Goal: Transaction & Acquisition: Book appointment/travel/reservation

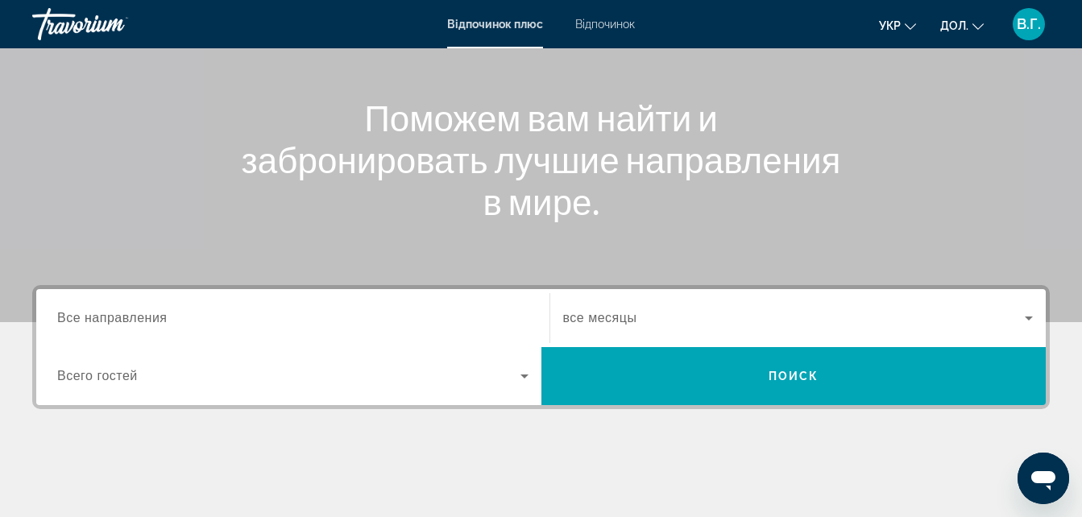
scroll to position [193, 0]
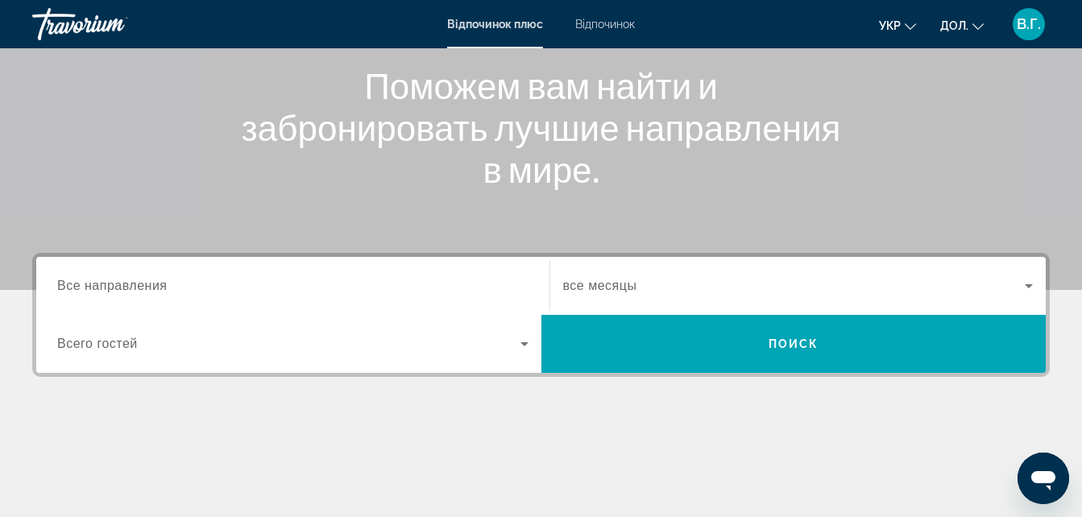
click at [124, 284] on span "Все направления" at bounding box center [112, 286] width 110 height 14
click at [124, 284] on input "Destination Все направления" at bounding box center [292, 286] width 471 height 19
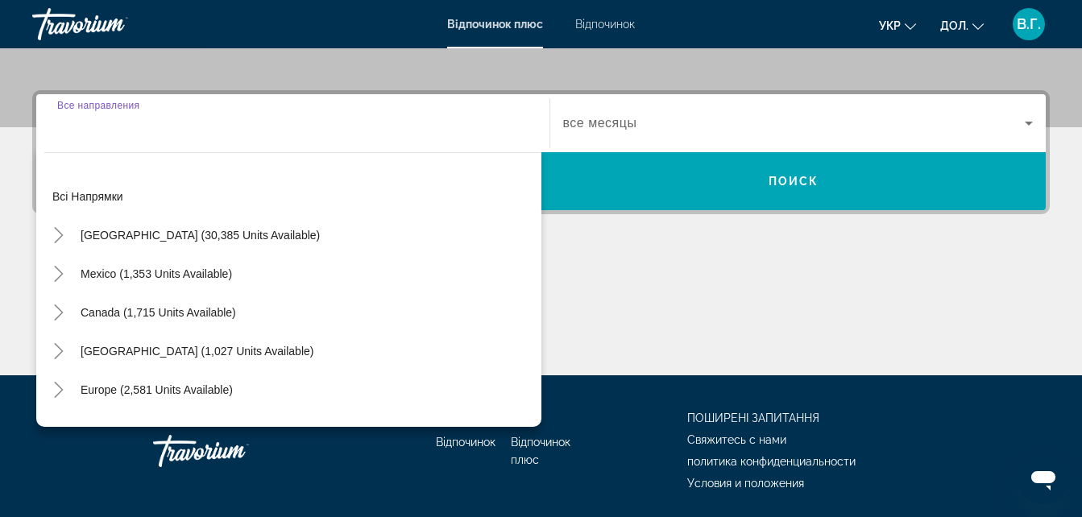
scroll to position [394, 0]
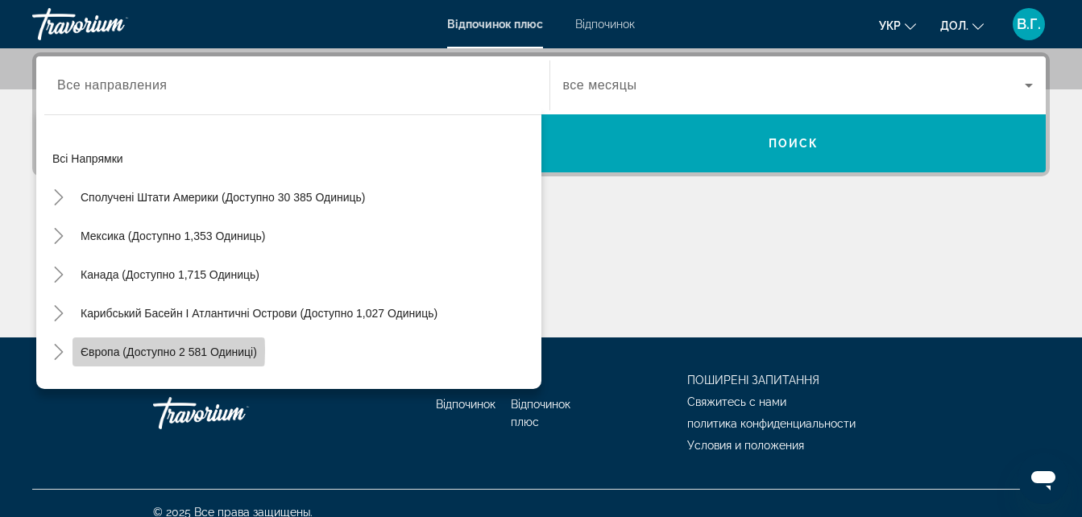
click at [136, 351] on span "Європа (доступно 2 581 одиниці)" at bounding box center [169, 352] width 176 height 13
type input "**********"
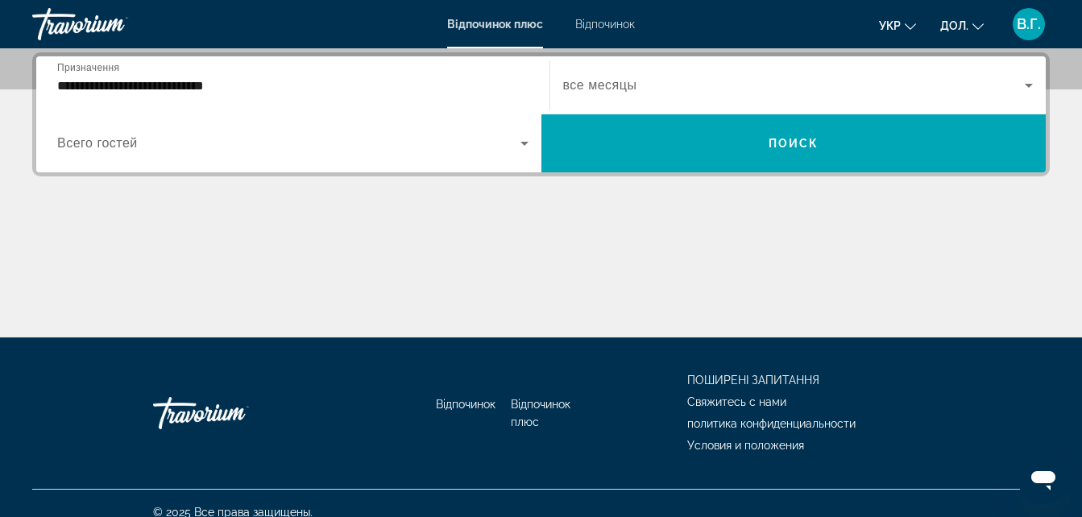
click at [175, 156] on div "Віджет пошуку" at bounding box center [292, 143] width 471 height 45
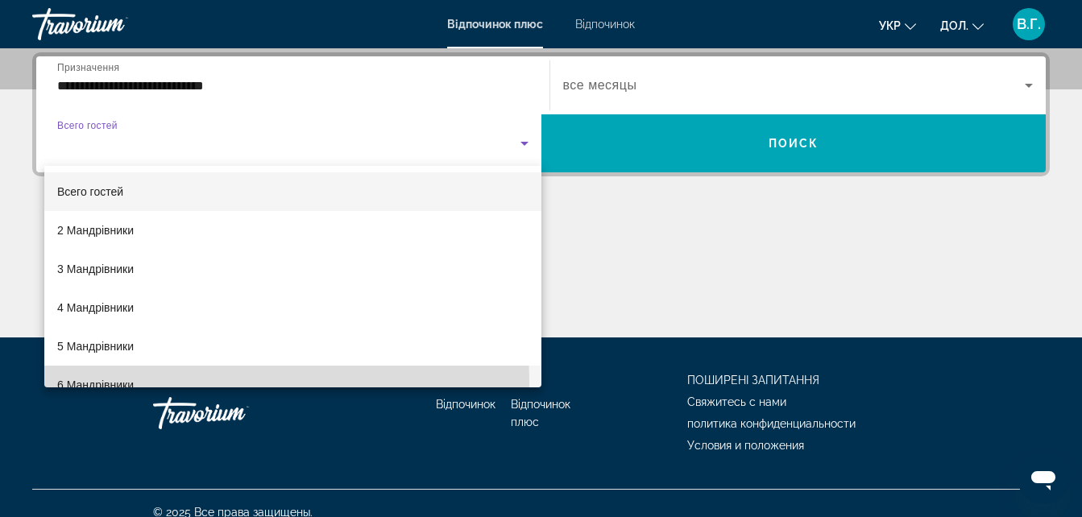
click at [127, 380] on font "6 Мандрівники" at bounding box center [95, 385] width 77 height 13
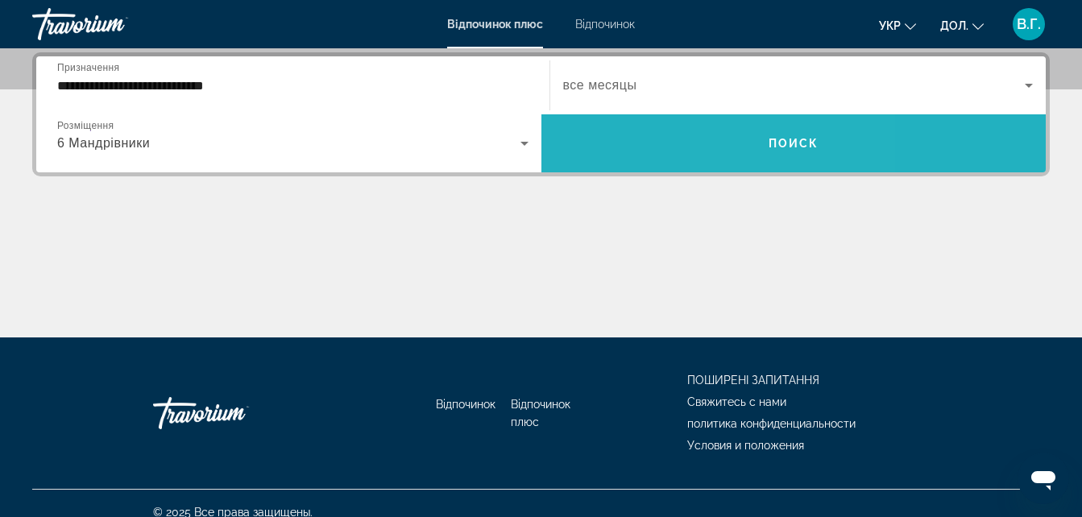
click at [766, 143] on span "Віджет пошуку" at bounding box center [793, 143] width 505 height 39
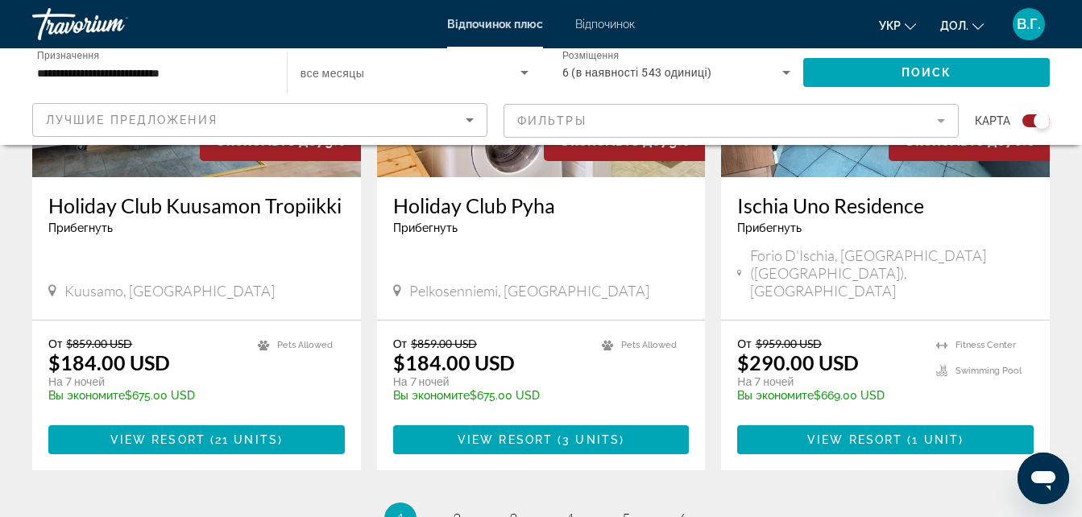
scroll to position [2546, 0]
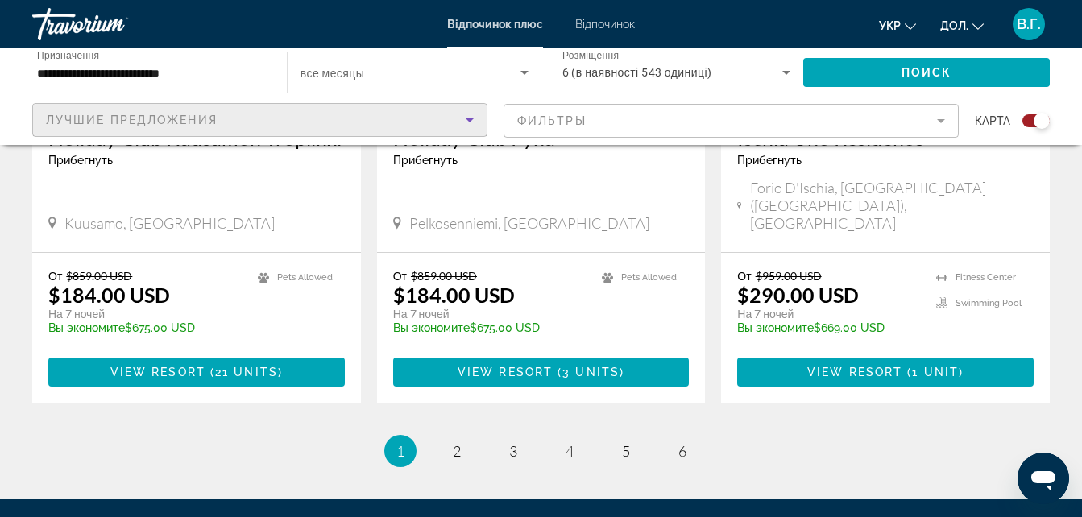
click at [415, 118] on div "Лучшие предложения" at bounding box center [256, 119] width 420 height 19
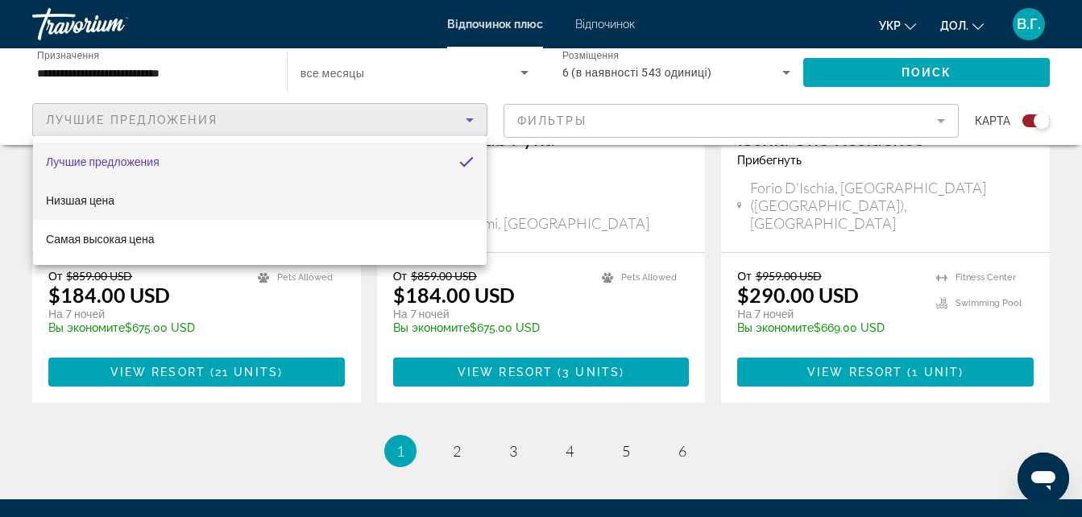
click at [320, 203] on mat-option "Низшая цена" at bounding box center [260, 200] width 454 height 39
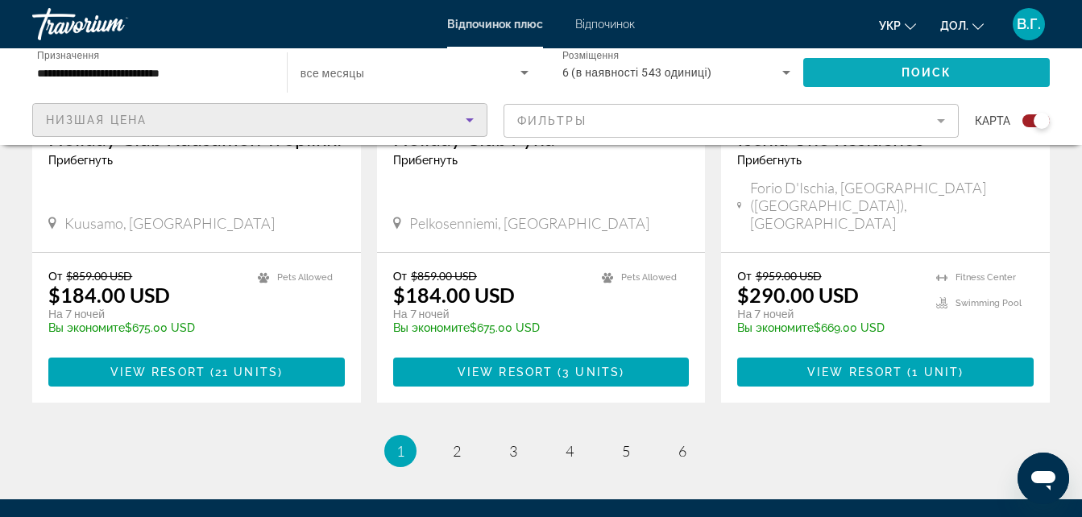
click at [857, 61] on span "Віджет пошуку" at bounding box center [926, 72] width 247 height 39
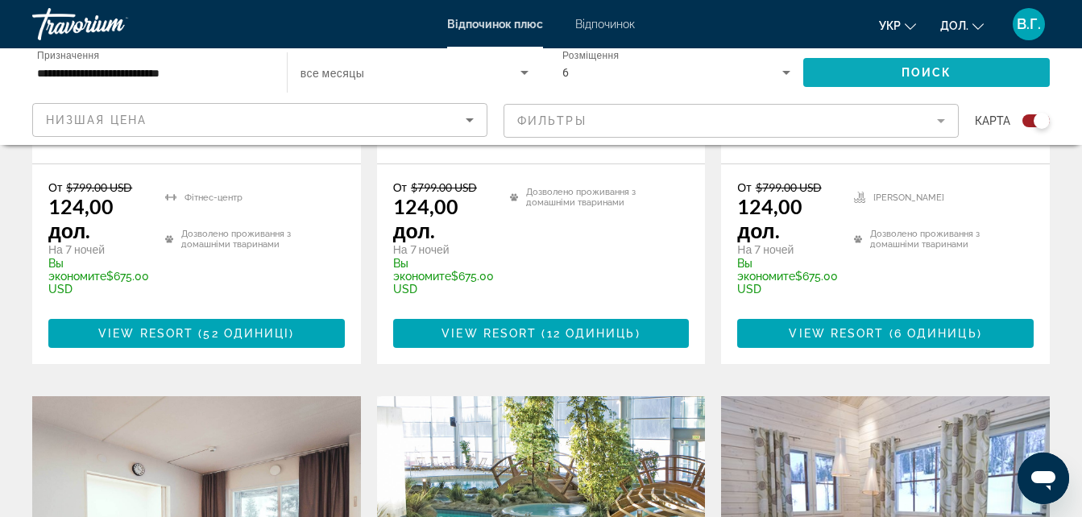
scroll to position [935, 0]
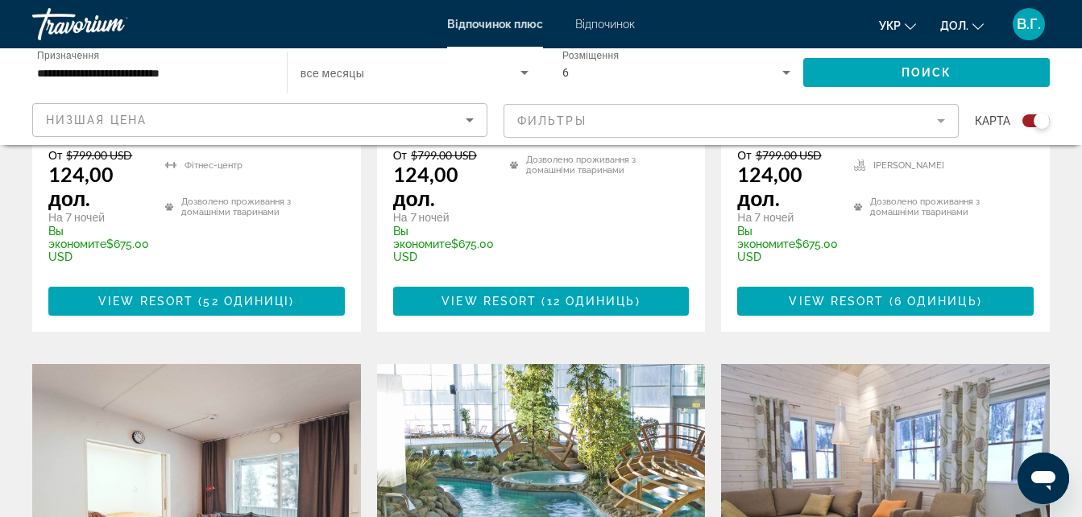
click at [160, 96] on div "**********" at bounding box center [151, 72] width 255 height 48
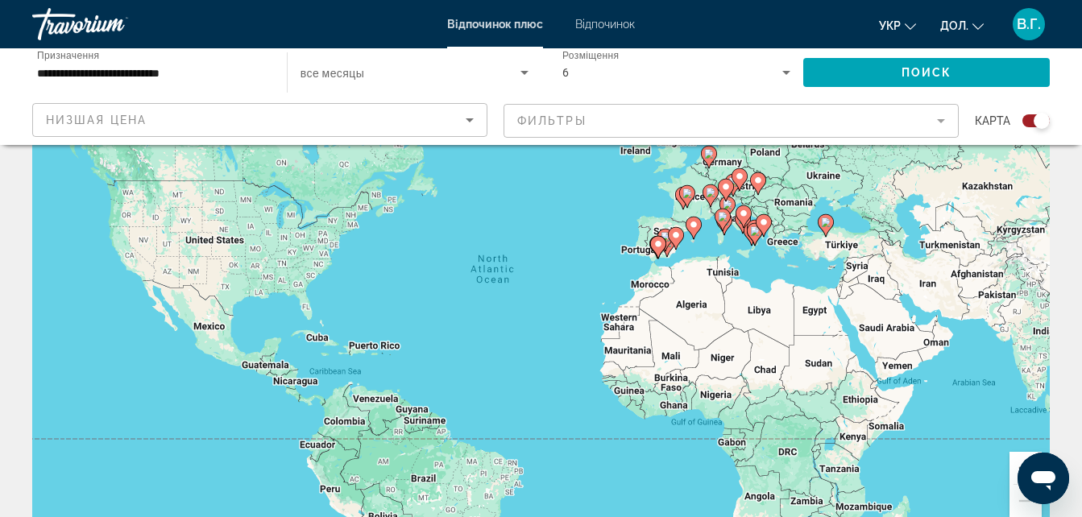
scroll to position [0, 0]
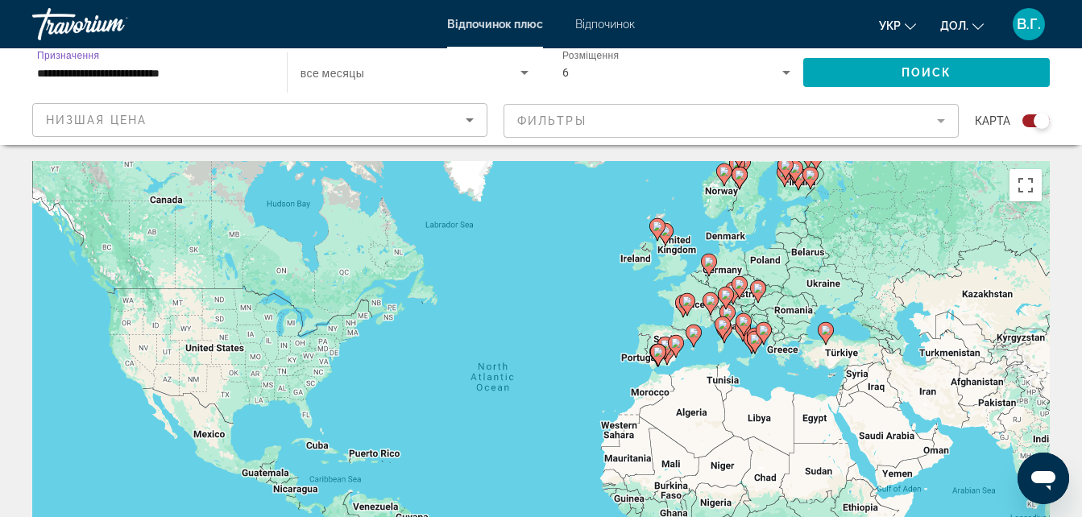
click at [219, 73] on input "**********" at bounding box center [151, 73] width 229 height 19
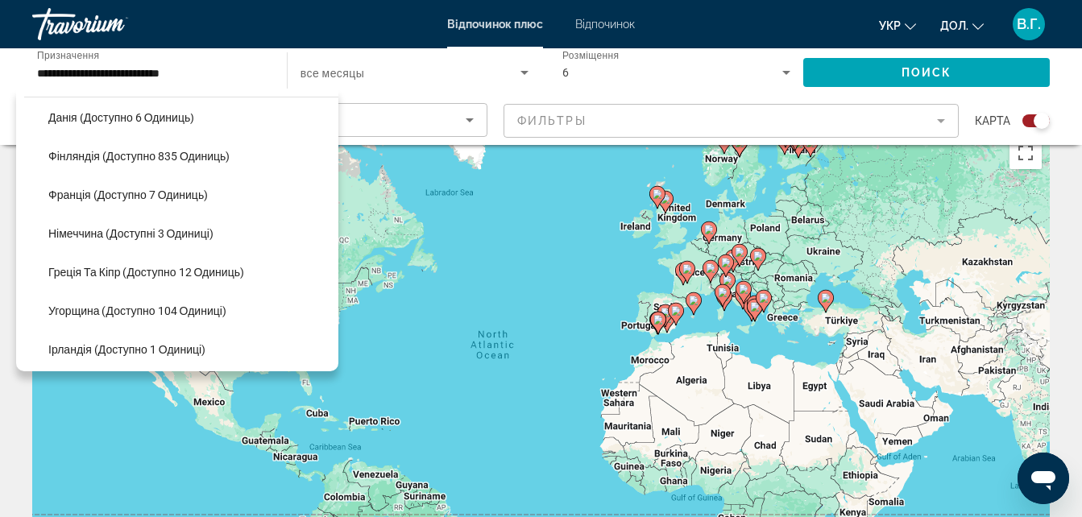
scroll to position [386, 0]
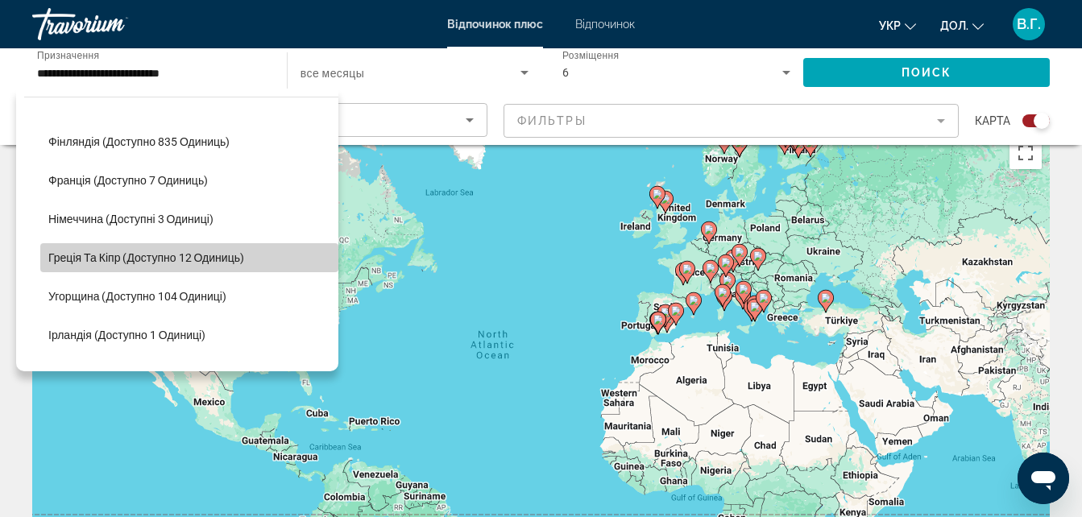
click at [213, 254] on span "Греція та Кіпр (доступно 12 одиниць)" at bounding box center [146, 257] width 196 height 13
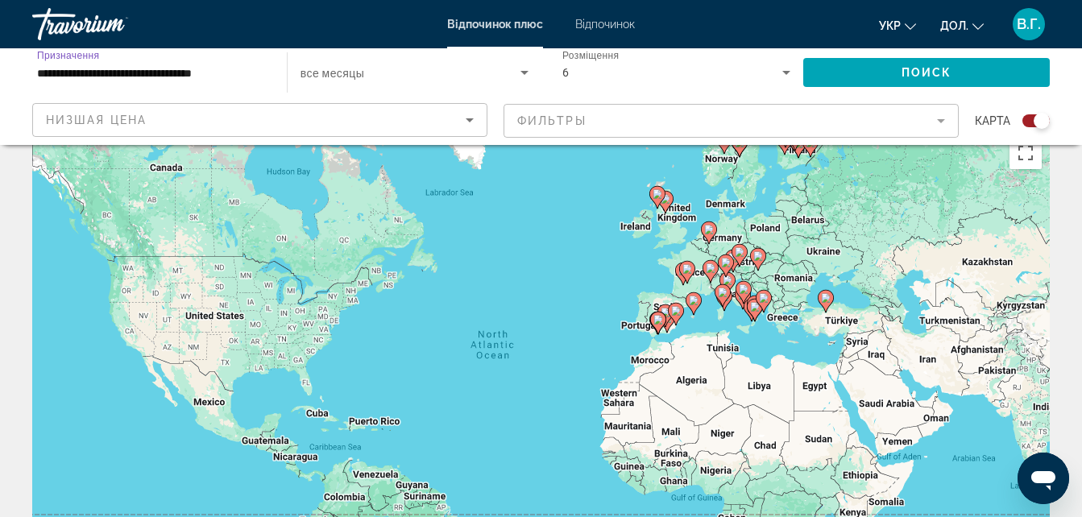
click at [469, 112] on icon "Сортувати за" at bounding box center [469, 119] width 19 height 19
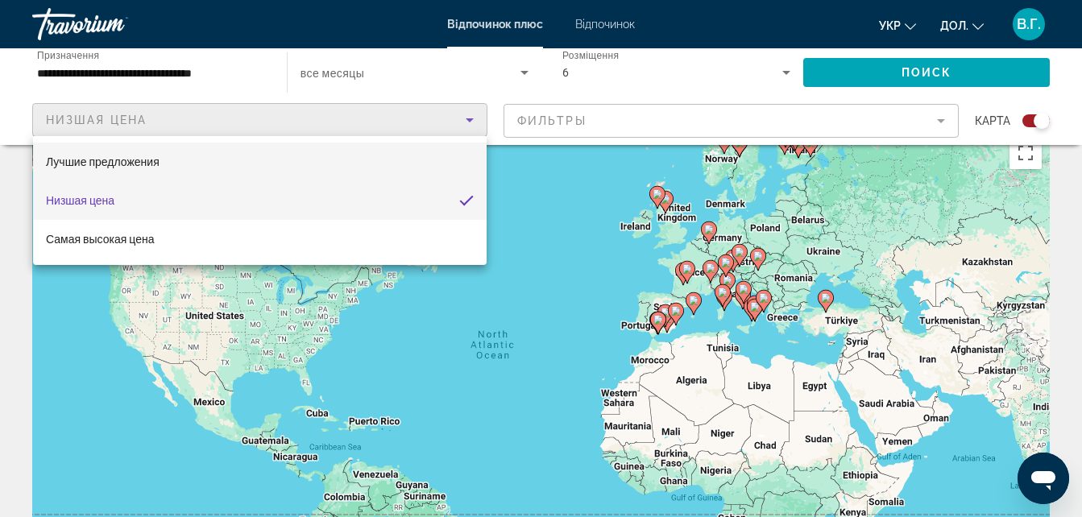
click at [342, 164] on mat-option "Лучшие предложения" at bounding box center [260, 162] width 454 height 39
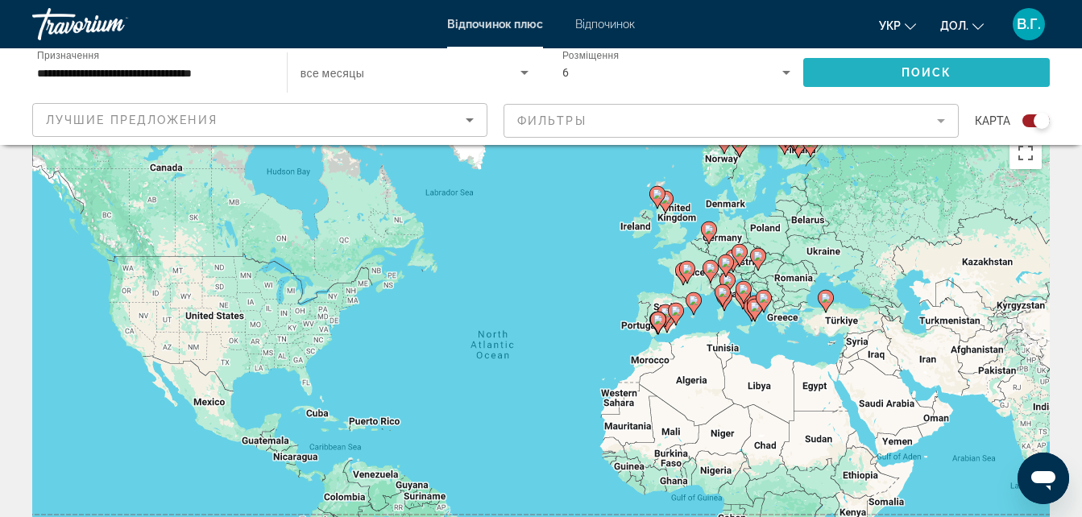
click at [852, 65] on span "Віджет пошуку" at bounding box center [926, 72] width 247 height 39
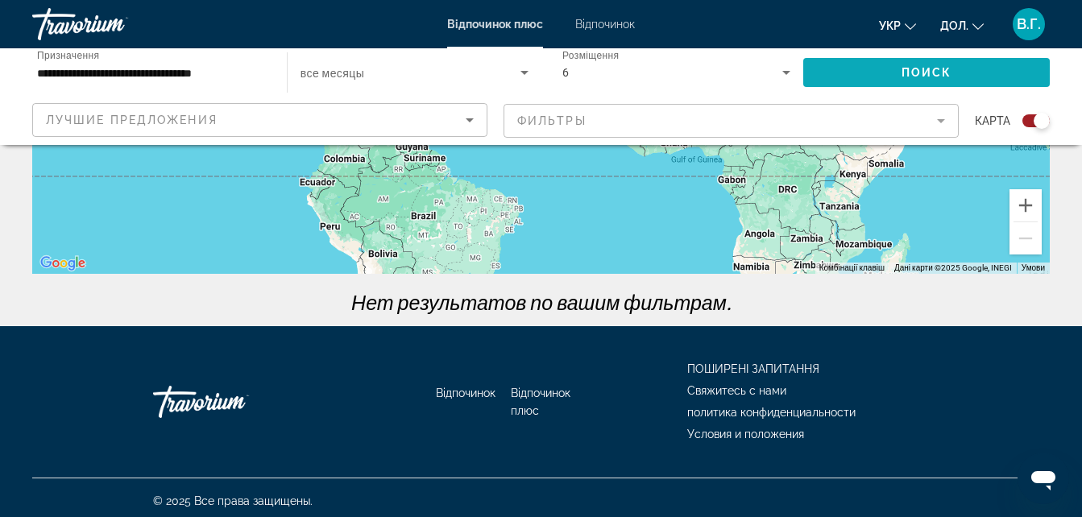
scroll to position [377, 0]
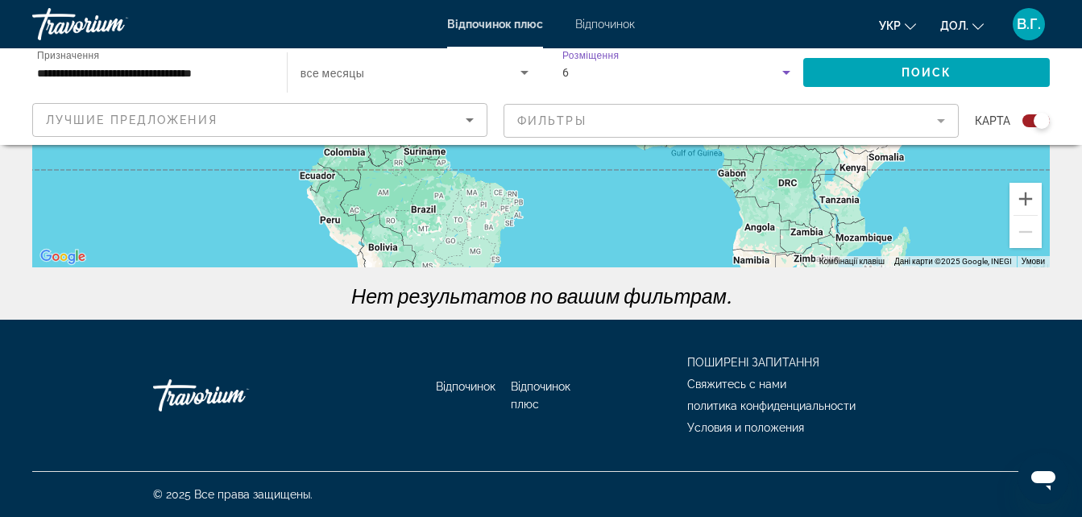
click at [637, 68] on div "6" at bounding box center [672, 72] width 221 height 19
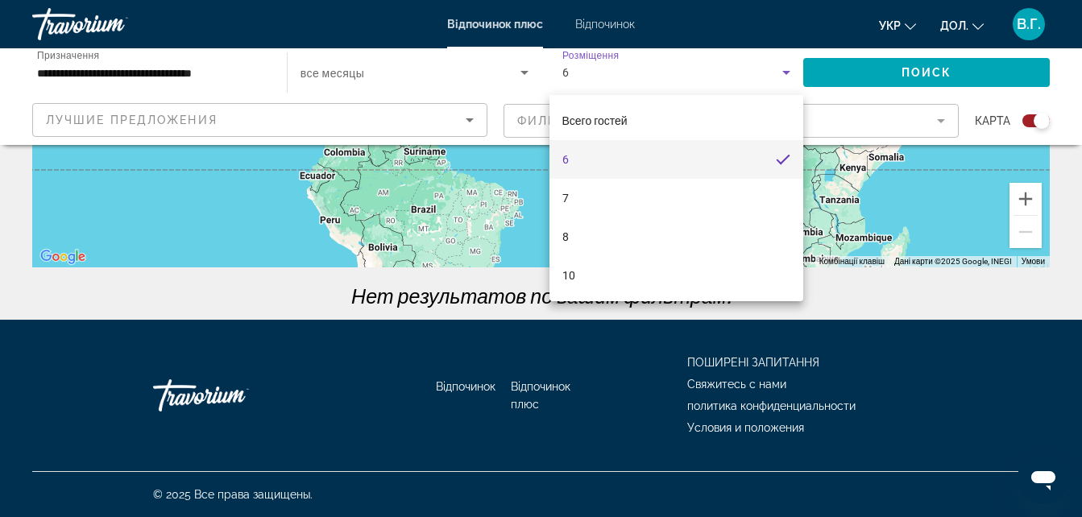
click at [678, 71] on div at bounding box center [541, 258] width 1082 height 517
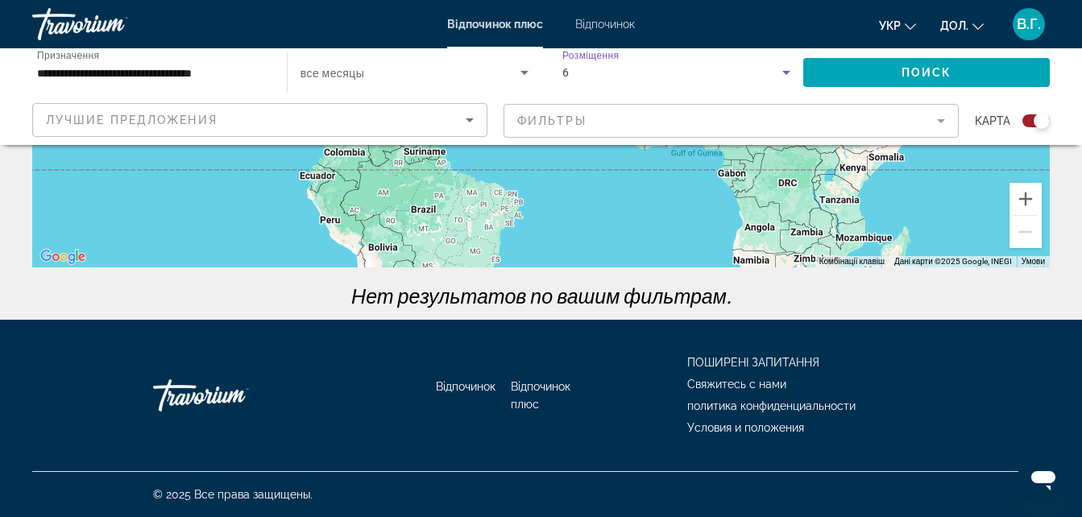
click at [678, 71] on div "6" at bounding box center [672, 72] width 221 height 19
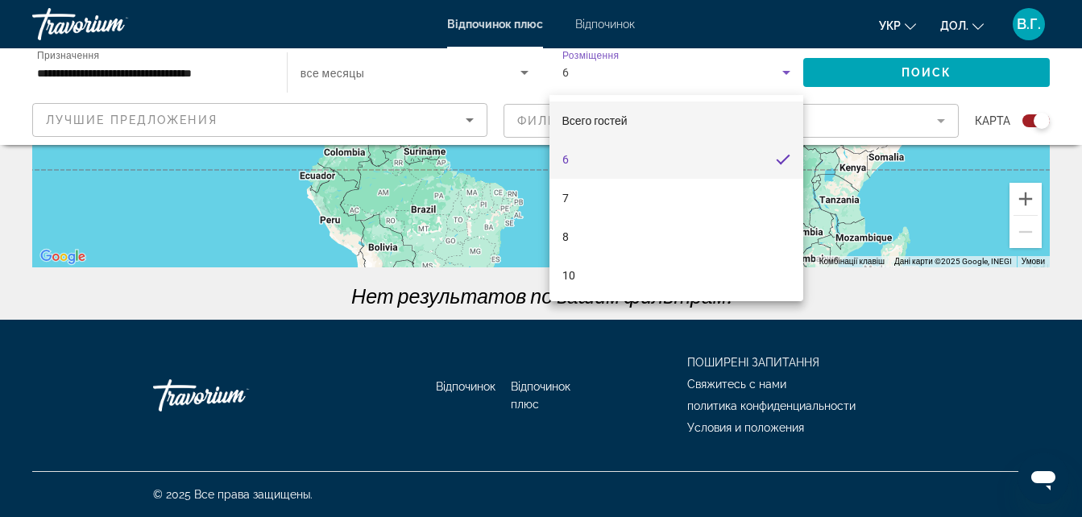
click at [629, 112] on mat-option "Всего гостей" at bounding box center [677, 121] width 255 height 39
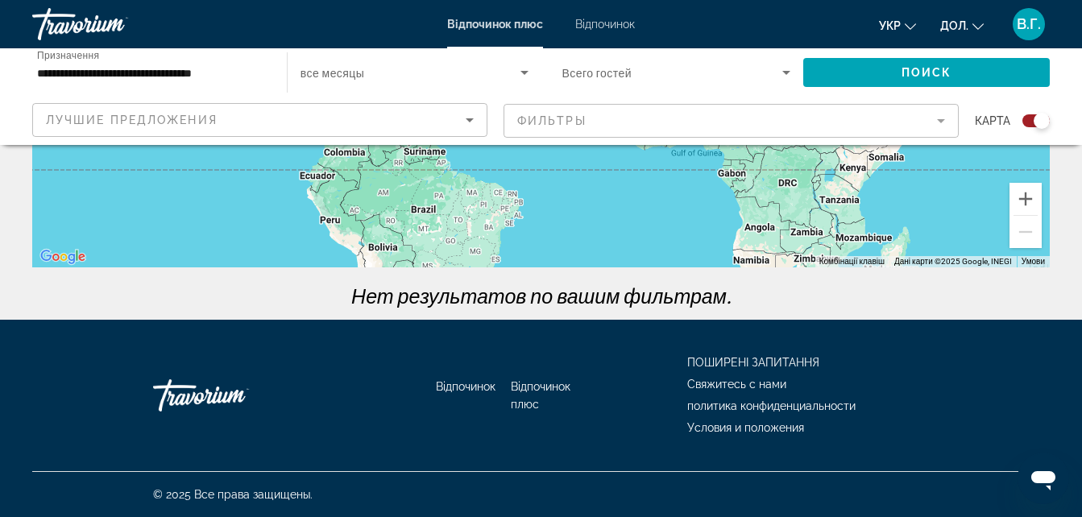
click at [641, 57] on div "Віджет пошуку" at bounding box center [676, 72] width 229 height 45
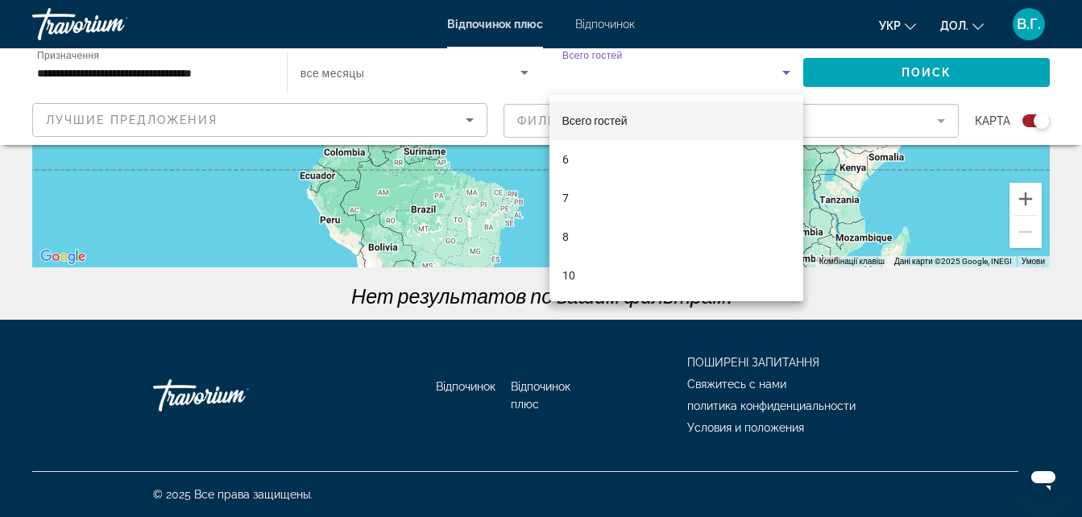
click at [882, 77] on div at bounding box center [541, 258] width 1082 height 517
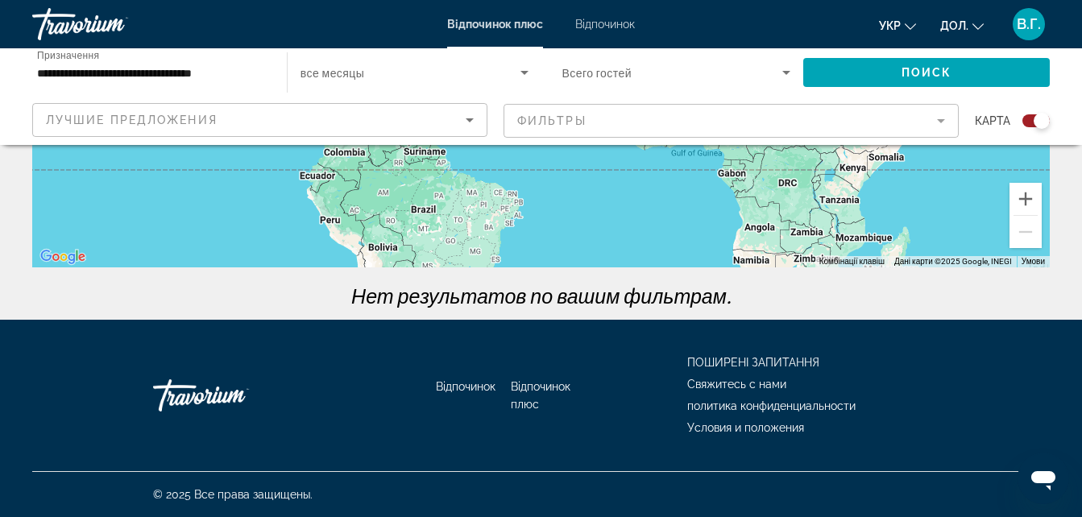
click at [882, 77] on span "Віджет пошуку" at bounding box center [926, 72] width 247 height 39
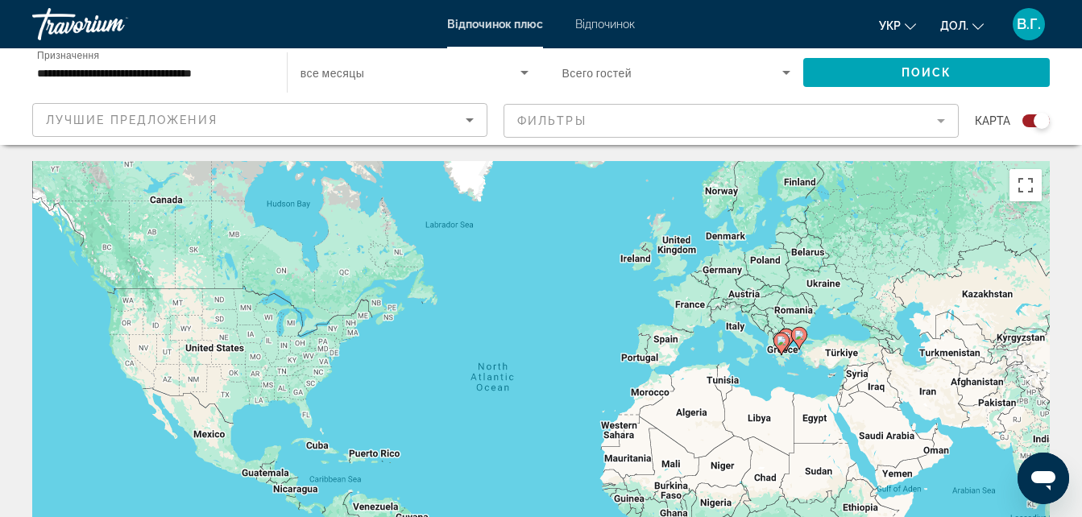
click at [229, 72] on input "**********" at bounding box center [151, 73] width 229 height 19
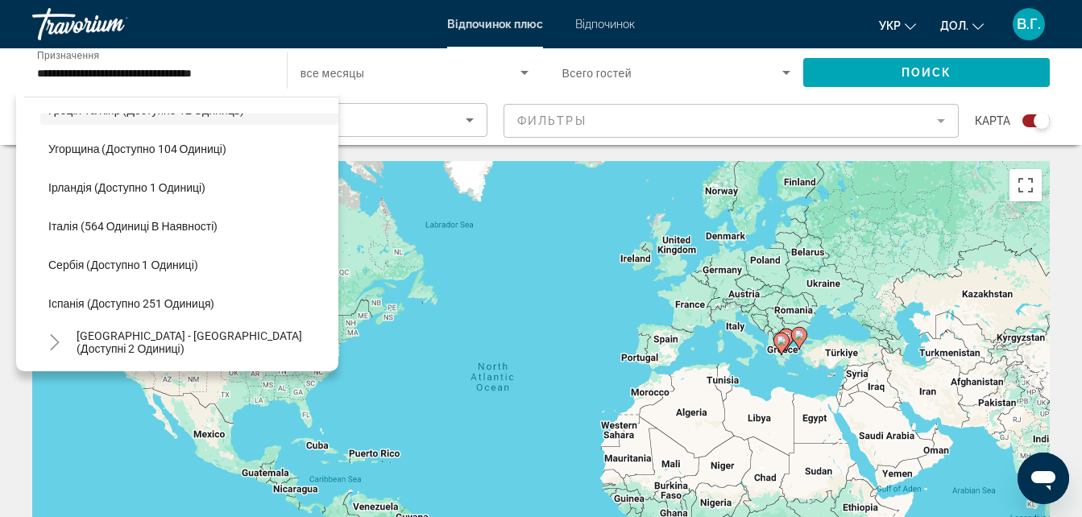
scroll to position [534, 0]
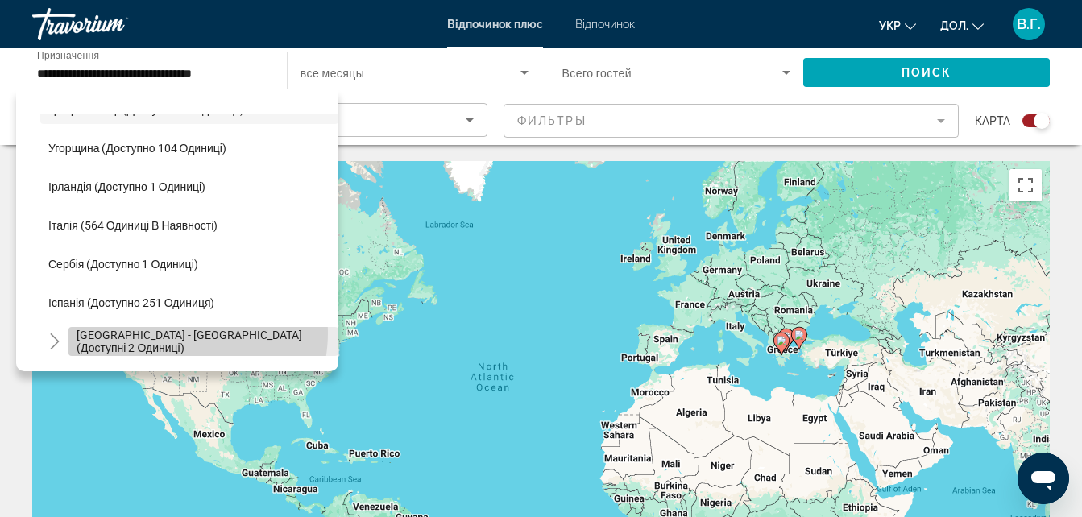
click at [170, 333] on span "[GEOGRAPHIC_DATA] - [GEOGRAPHIC_DATA] (доступні 2 одиниці)" at bounding box center [204, 342] width 254 height 26
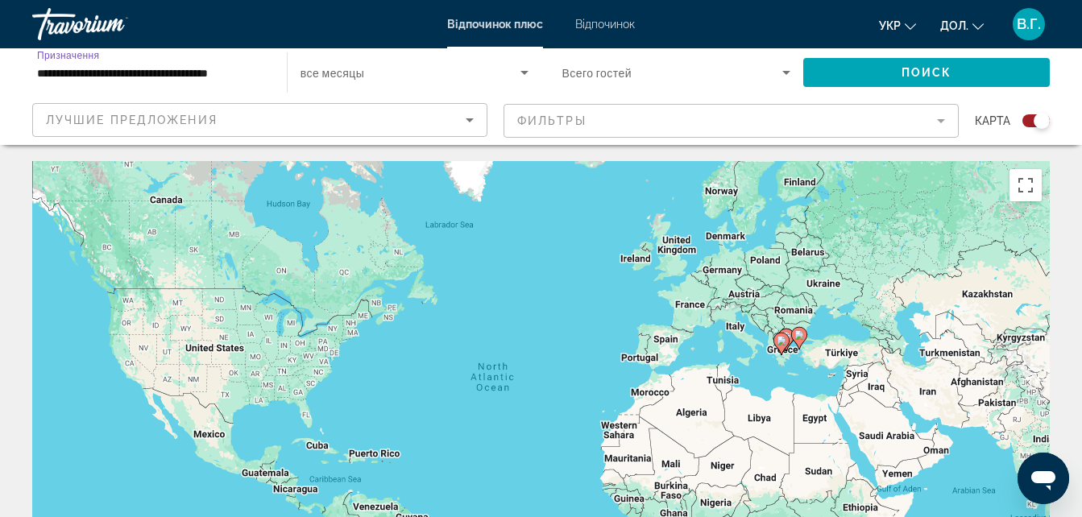
scroll to position [32, 0]
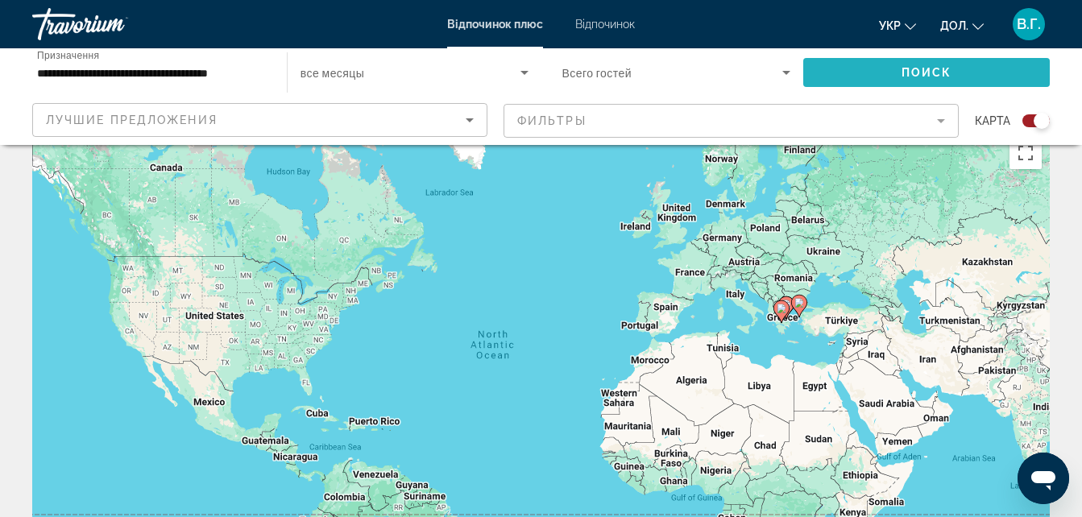
click at [858, 61] on span "Віджет пошуку" at bounding box center [926, 72] width 247 height 39
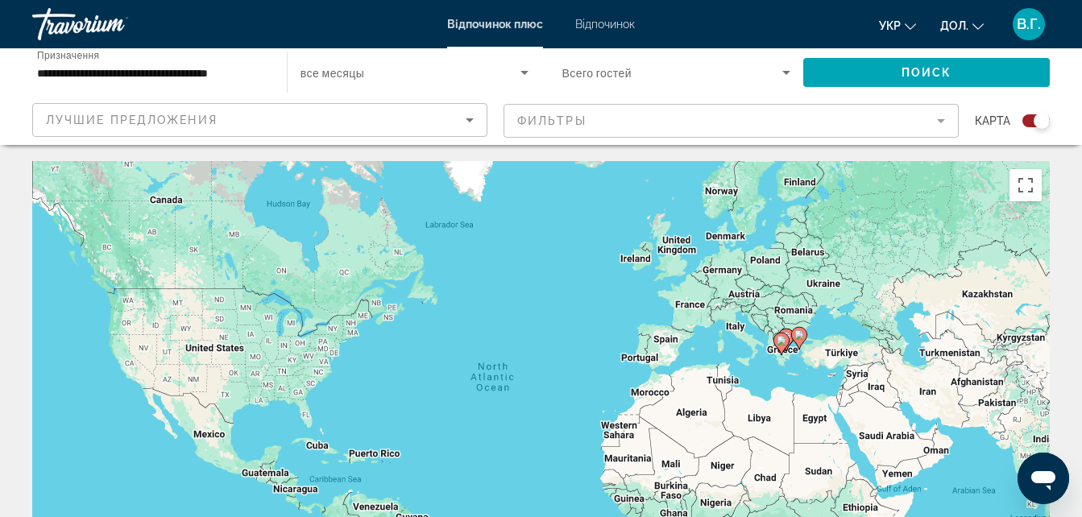
click at [740, 124] on mat-form-field "Фильтры" at bounding box center [731, 121] width 455 height 34
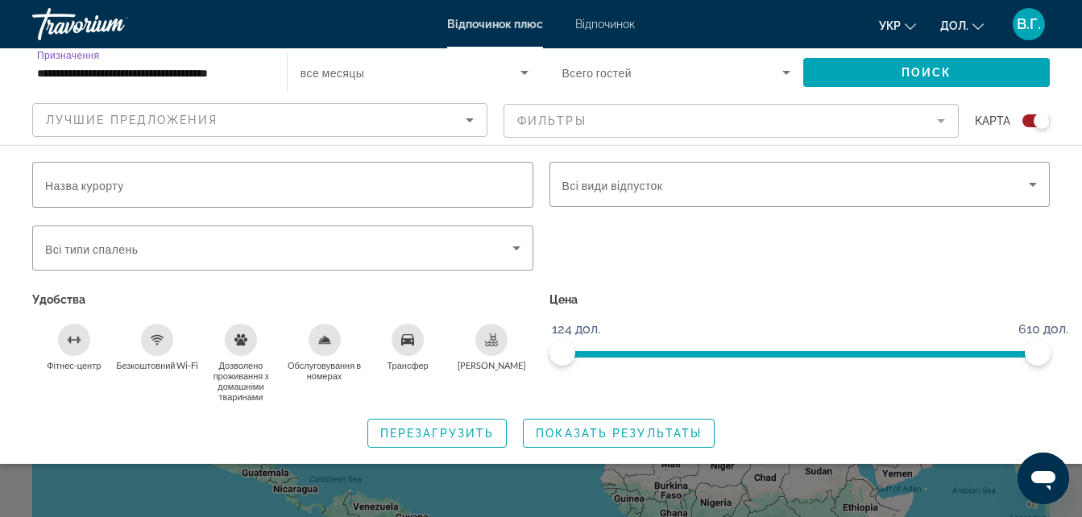
click at [185, 68] on input "**********" at bounding box center [151, 73] width 229 height 19
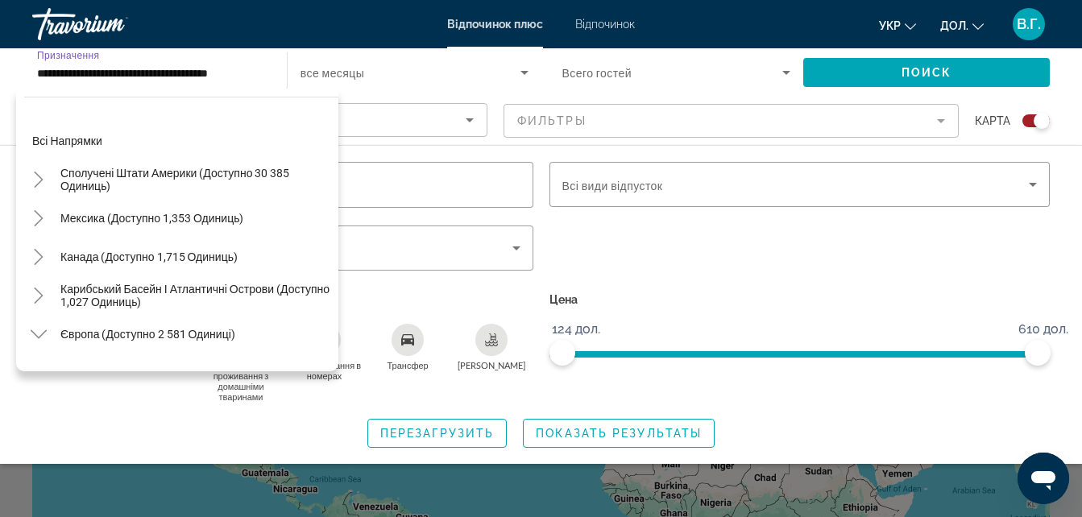
scroll to position [637, 0]
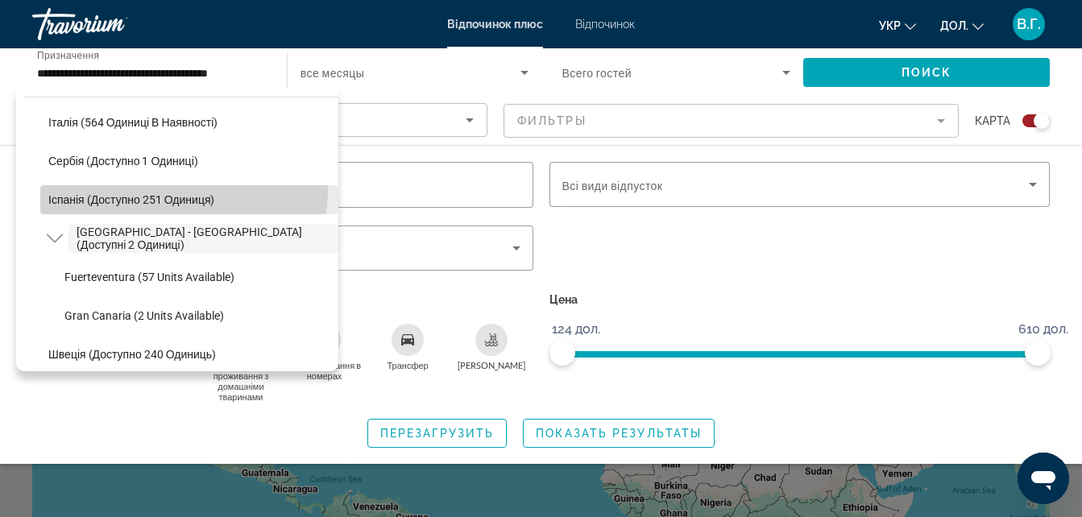
click at [176, 191] on span "Віджет пошуку" at bounding box center [189, 199] width 298 height 39
type input "**********"
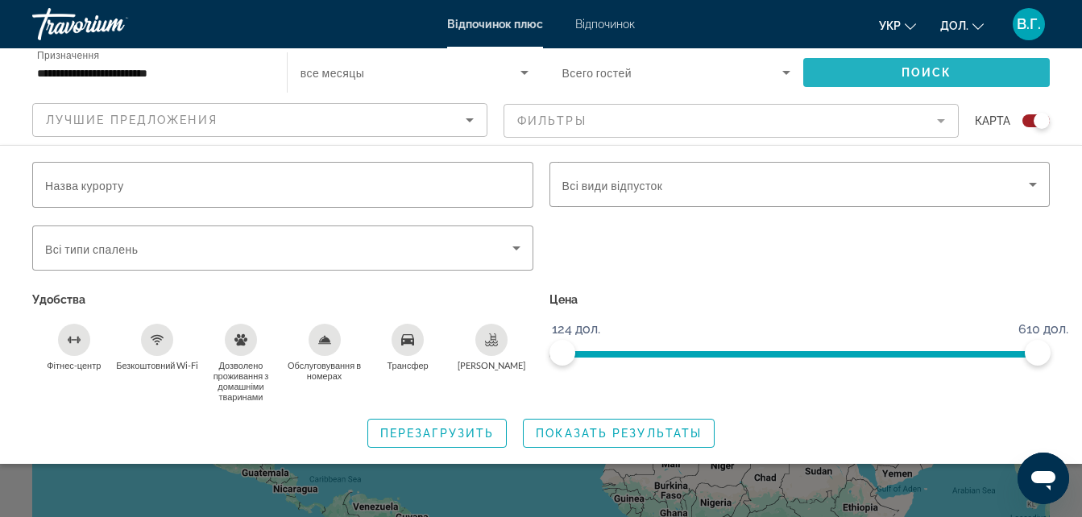
click at [869, 64] on span "Віджет пошуку" at bounding box center [926, 72] width 247 height 39
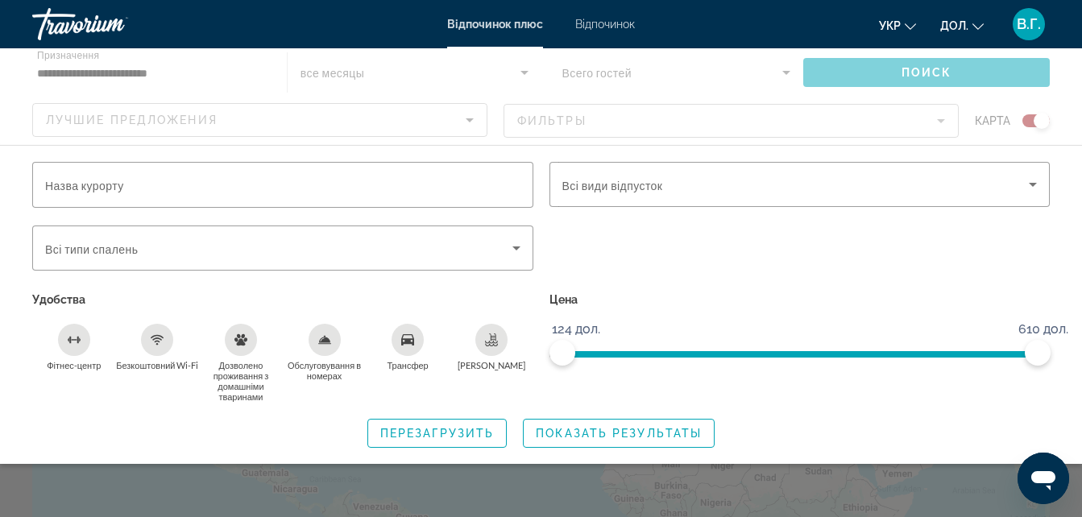
click at [906, 70] on div "Основний зміст" at bounding box center [541, 96] width 1082 height 97
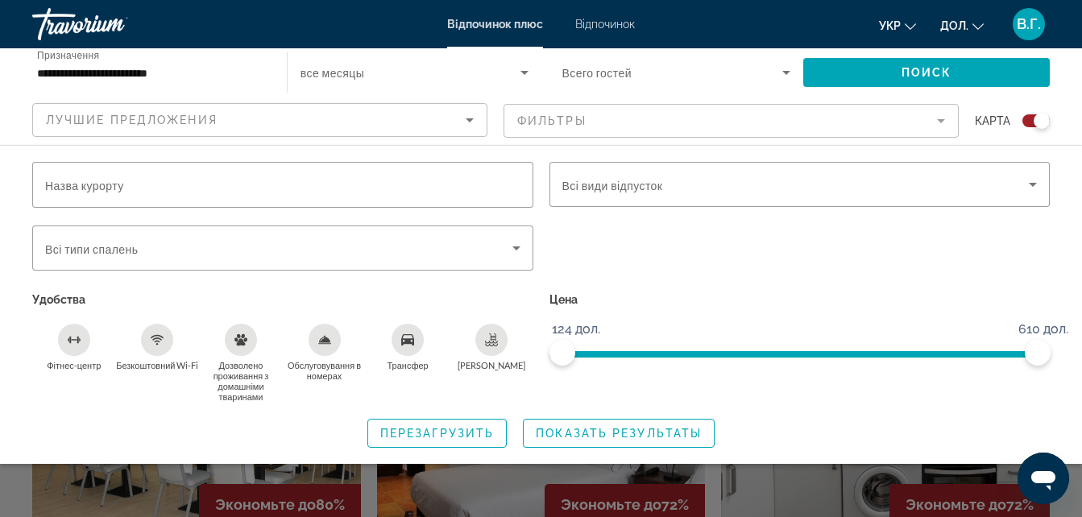
scroll to position [419, 0]
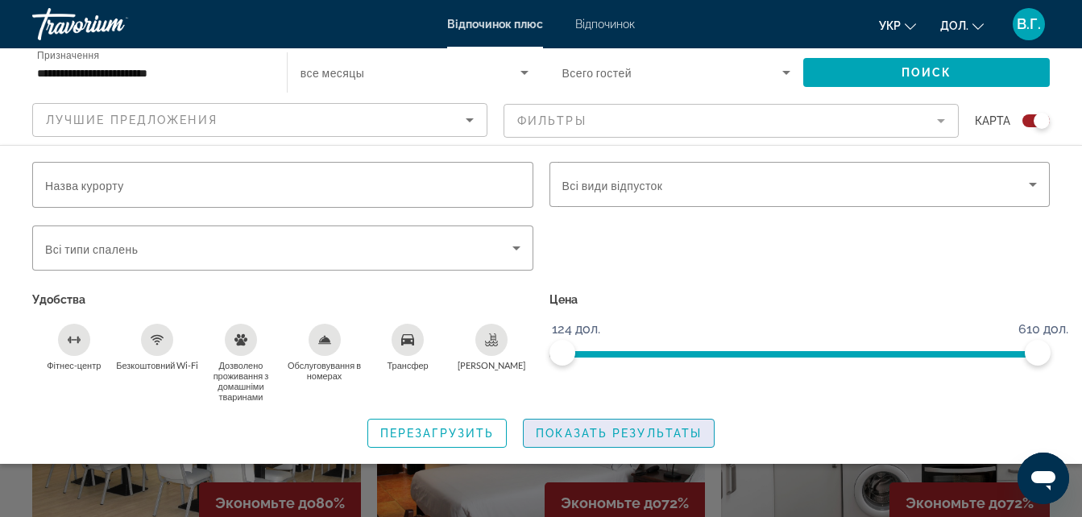
click at [579, 435] on span "Показать результаты" at bounding box center [619, 433] width 166 height 13
click at [593, 438] on span "Показать результаты" at bounding box center [619, 433] width 166 height 13
click at [562, 118] on mat-form-field "Фильтры" at bounding box center [731, 121] width 455 height 34
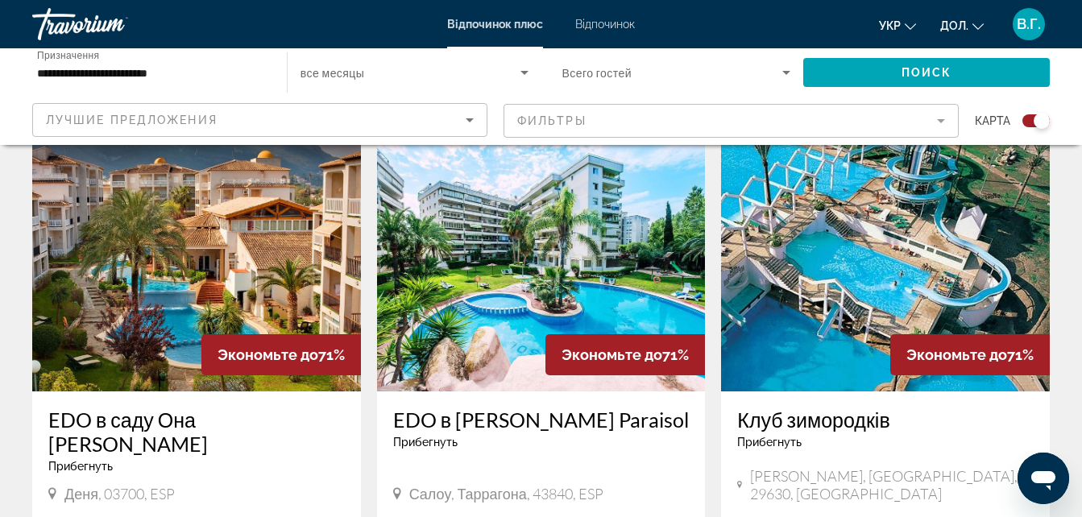
scroll to position [2288, 0]
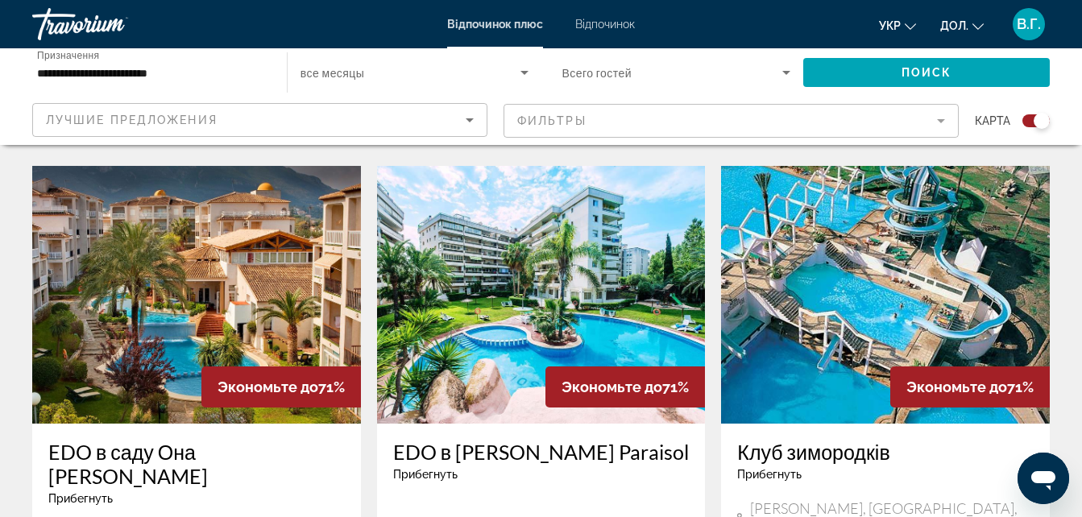
click at [132, 292] on img "Основний зміст" at bounding box center [196, 295] width 329 height 258
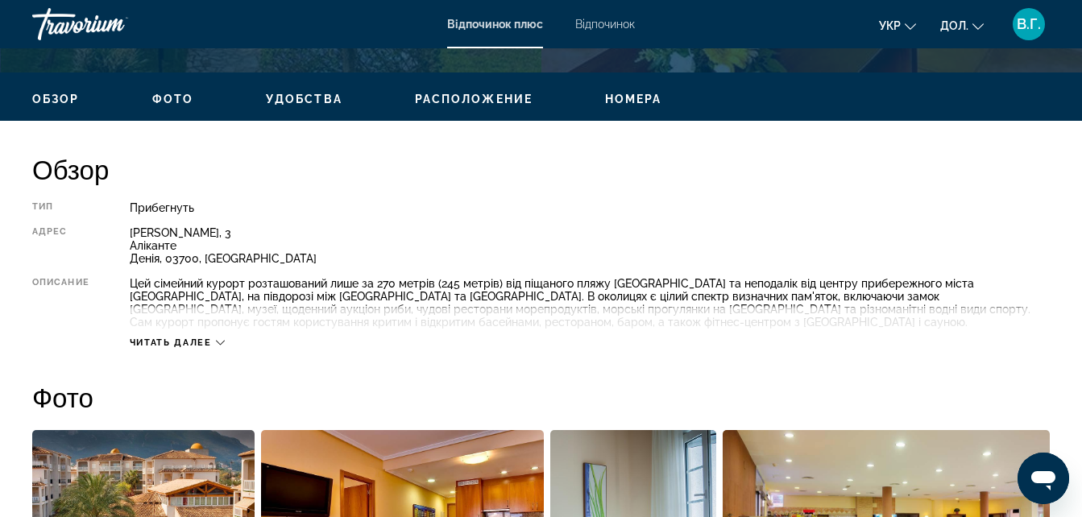
scroll to position [774, 0]
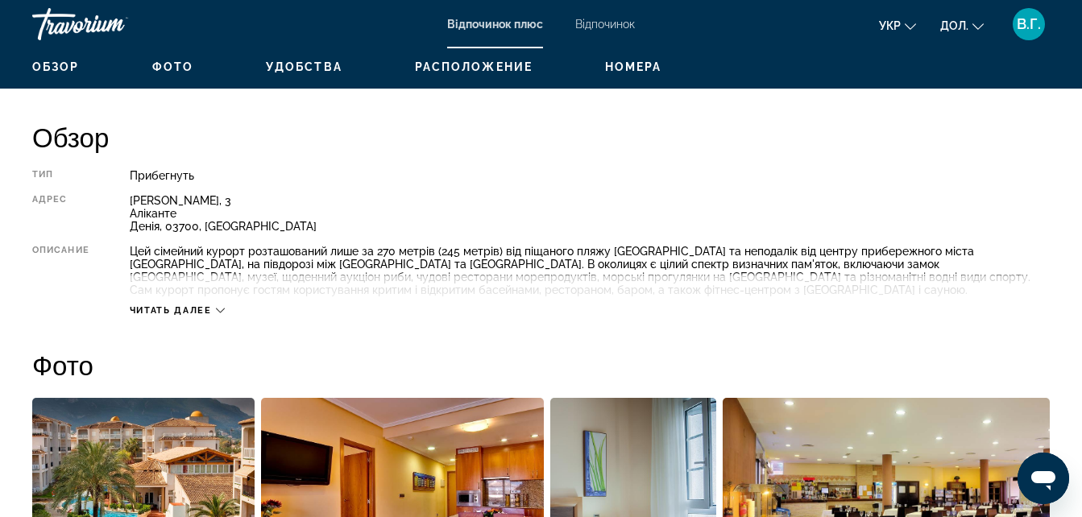
click at [166, 315] on span "Читать далее" at bounding box center [171, 310] width 82 height 10
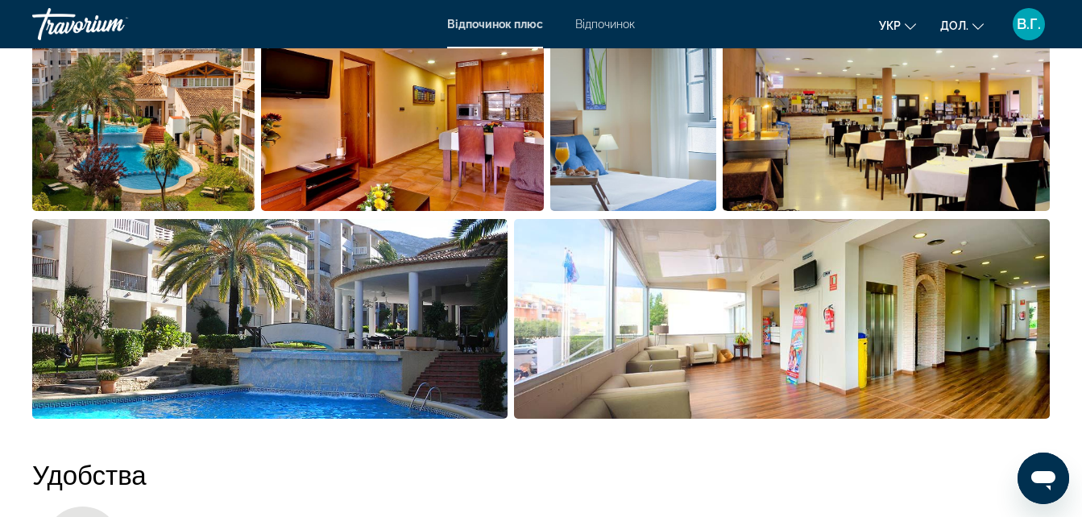
scroll to position [1193, 0]
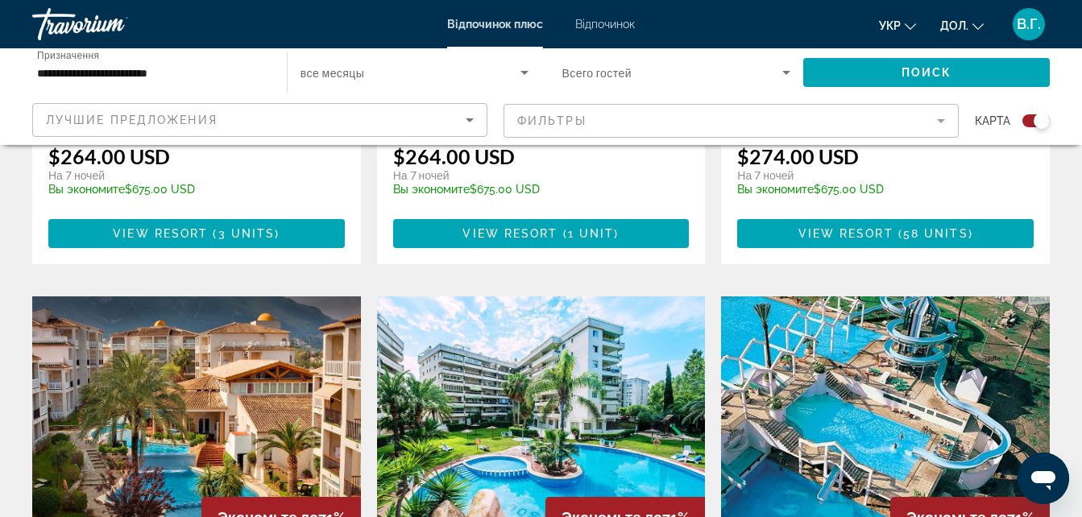
scroll to position [2224, 0]
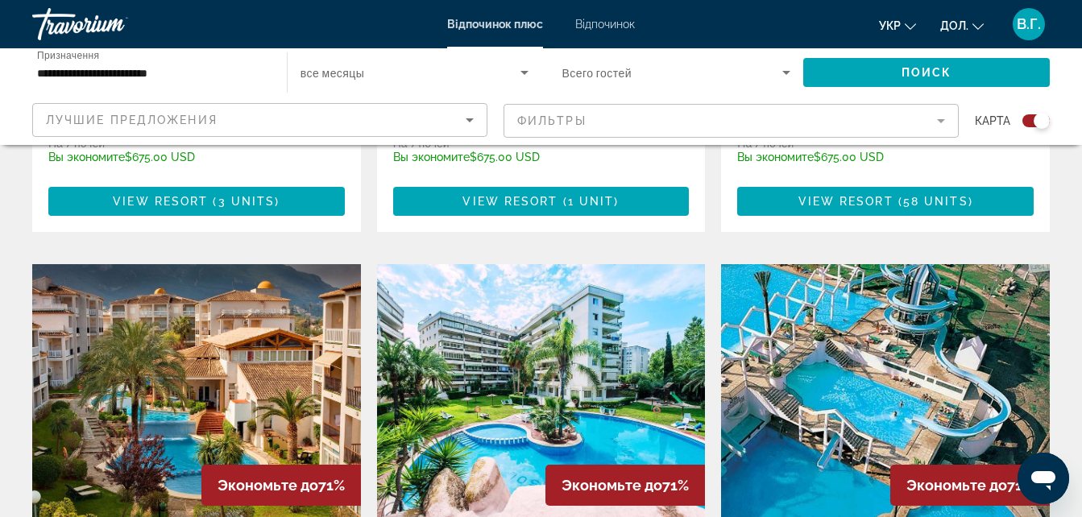
click at [797, 264] on img "Основний зміст" at bounding box center [885, 393] width 329 height 258
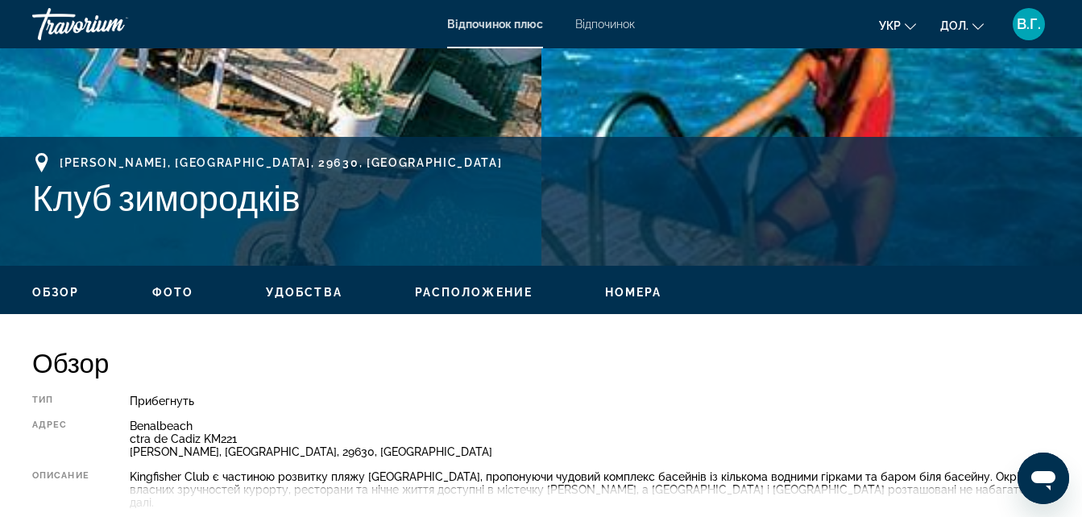
scroll to position [516, 0]
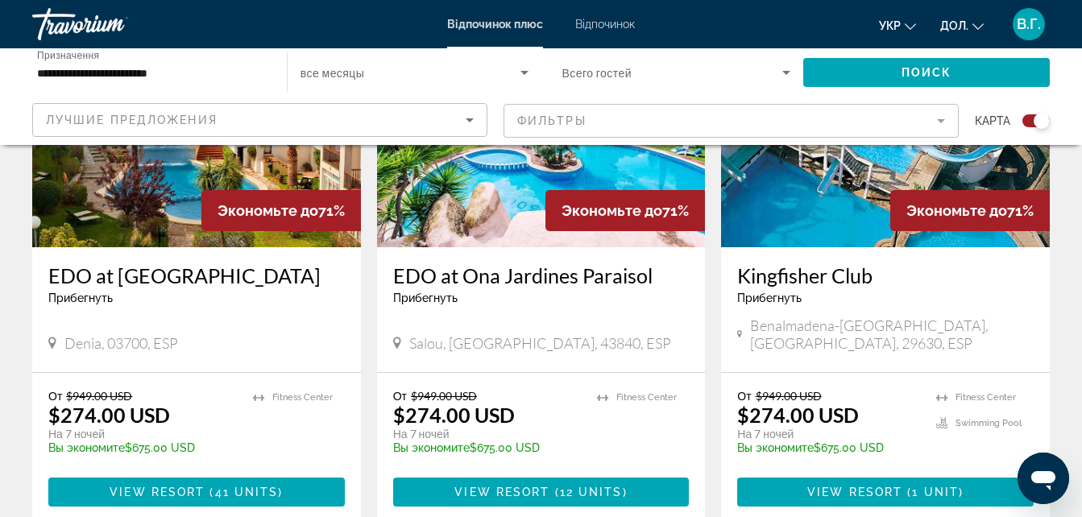
scroll to position [2514, 0]
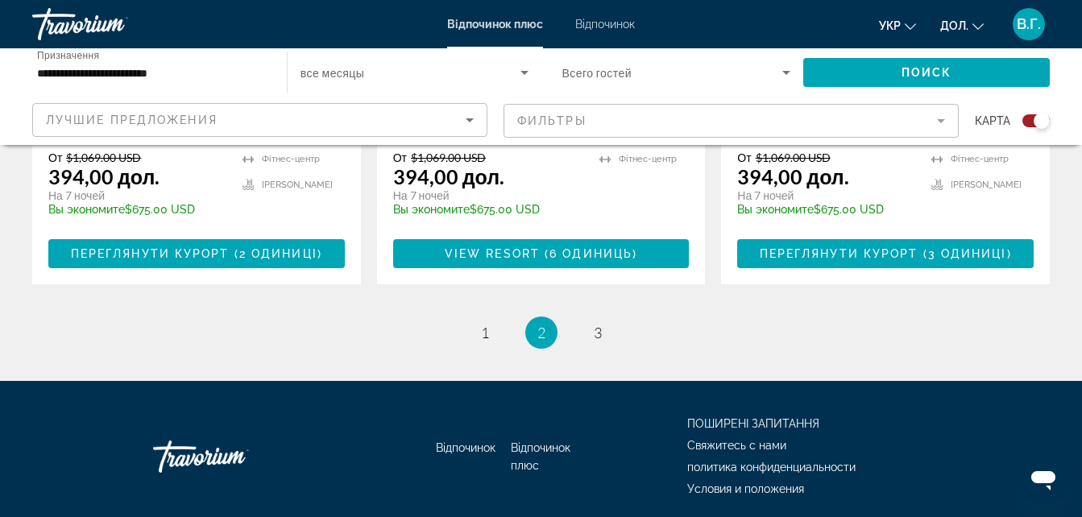
scroll to position [2791, 0]
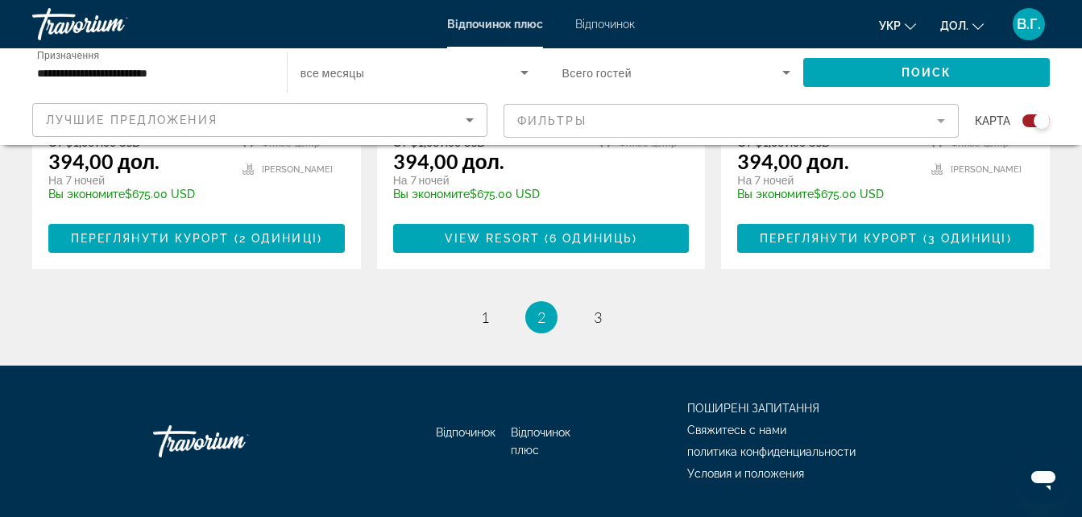
click at [255, 57] on div "**********" at bounding box center [151, 73] width 229 height 46
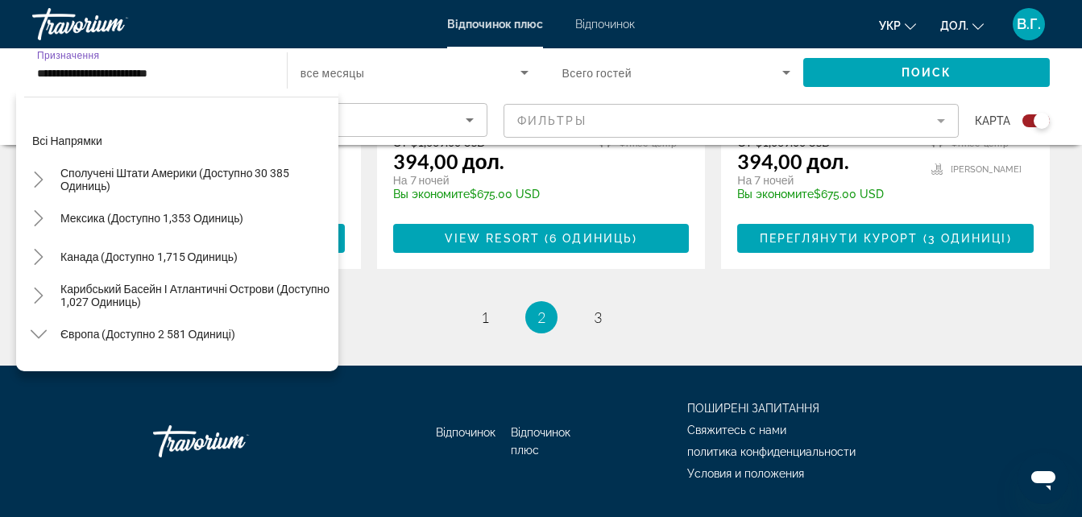
scroll to position [599, 0]
